Goal: Information Seeking & Learning: Compare options

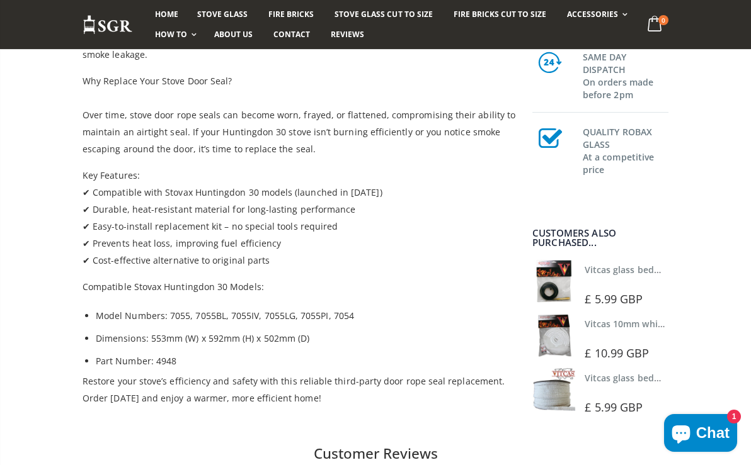
scroll to position [447, 0]
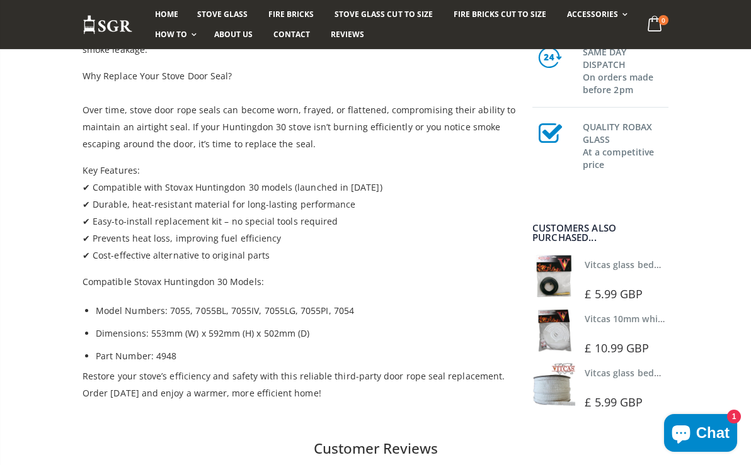
click at [612, 375] on link "Vitcas glass bedding in tape - 2mm x 15mm x 2 meters (White)" at bounding box center [718, 373] width 268 height 12
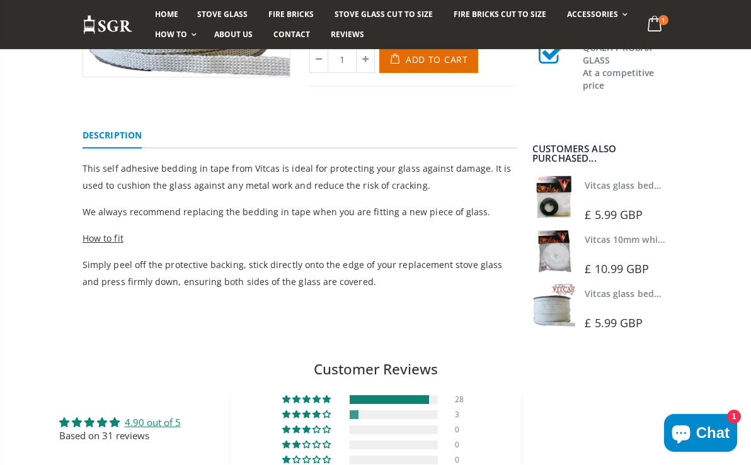
scroll to position [313, 0]
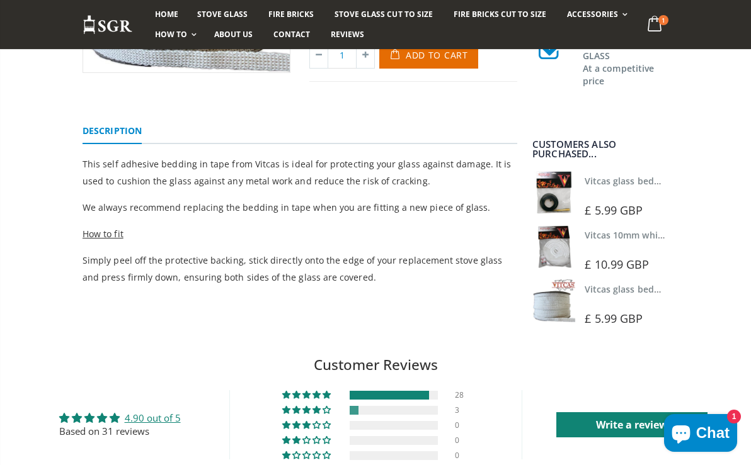
click at [613, 181] on link "Vitcas glass bedding in tape - 2mm x 10mm x 2 meters" at bounding box center [701, 181] width 235 height 12
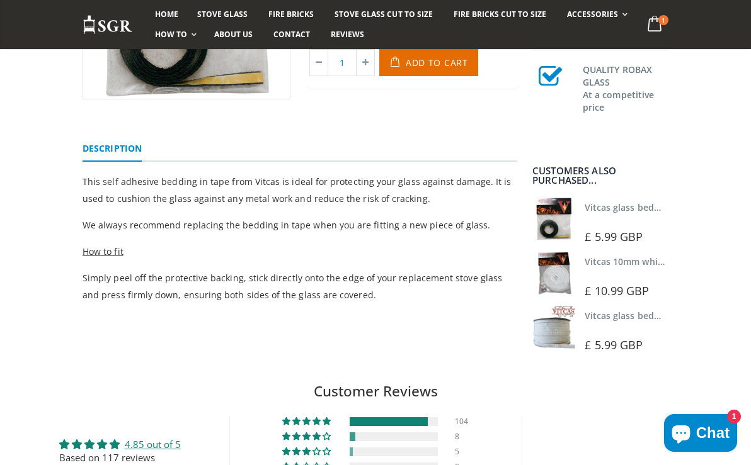
scroll to position [288, 0]
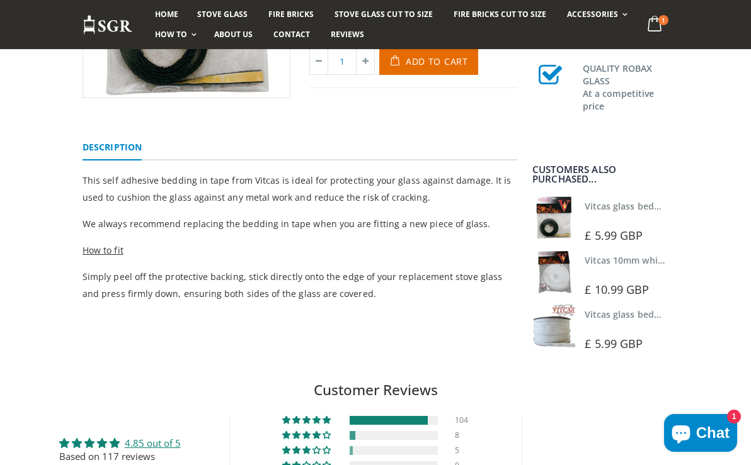
click at [624, 262] on link "Vitcas 10mm white rope kit - includes rope seal and glue!" at bounding box center [707, 260] width 247 height 12
